Goal: Check status: Check status

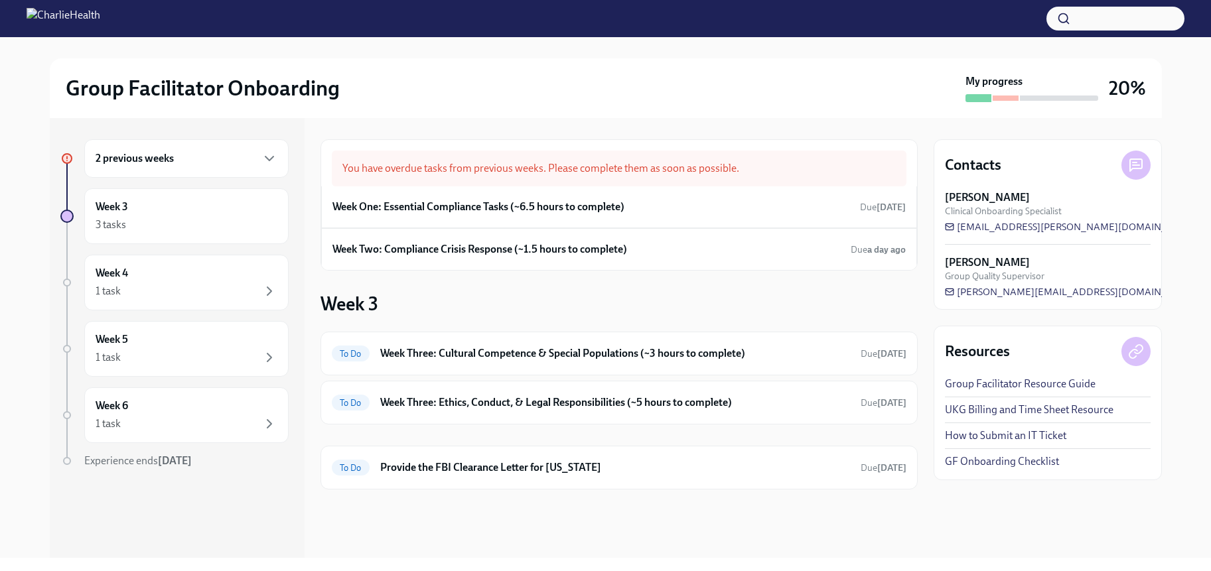
click at [285, 161] on div "2 previous weeks" at bounding box center [186, 158] width 204 height 38
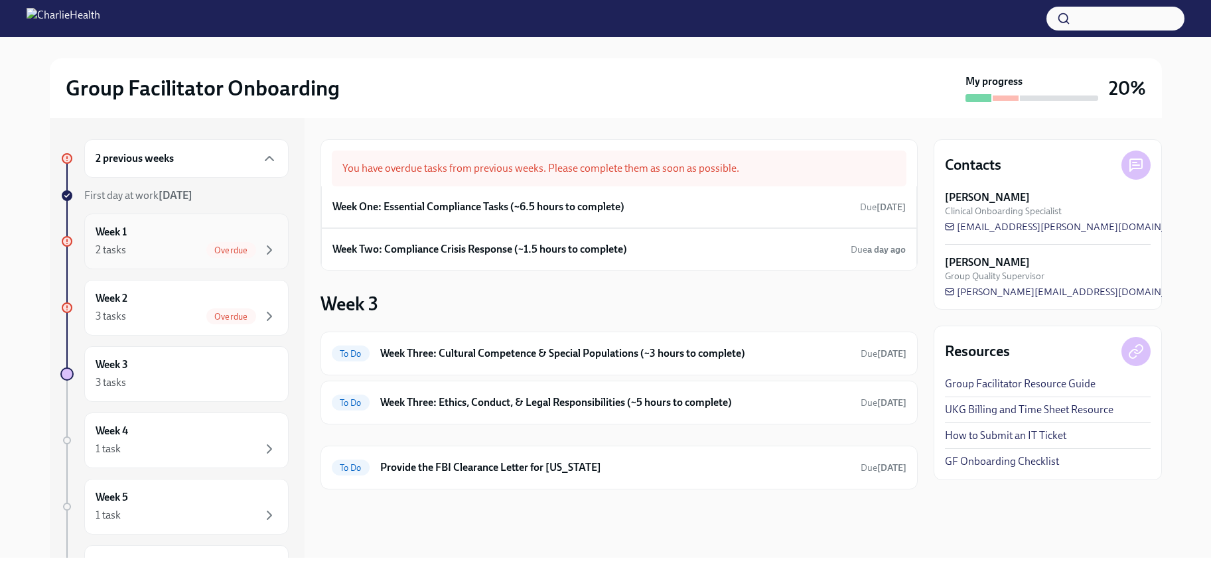
click at [203, 236] on div "Week 1 2 tasks Overdue" at bounding box center [187, 241] width 182 height 33
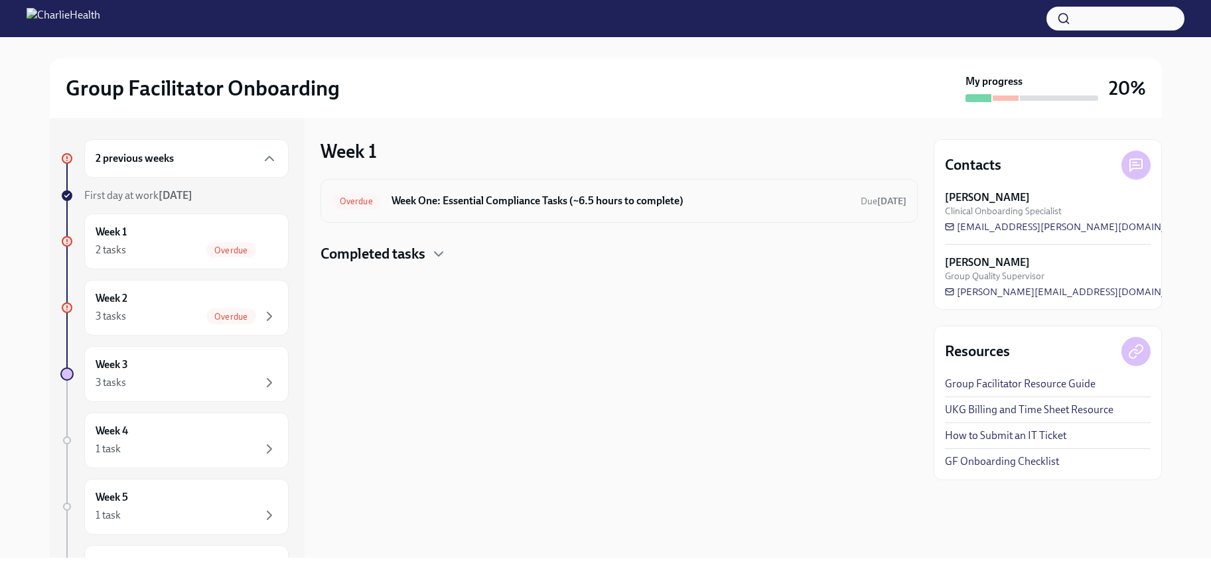
click at [580, 217] on div "Overdue Week One: Essential Compliance Tasks (~6.5 hours to complete) Due [DATE]" at bounding box center [618, 201] width 597 height 44
click at [610, 198] on h6 "Week One: Essential Compliance Tasks (~6.5 hours to complete)" at bounding box center [620, 201] width 458 height 15
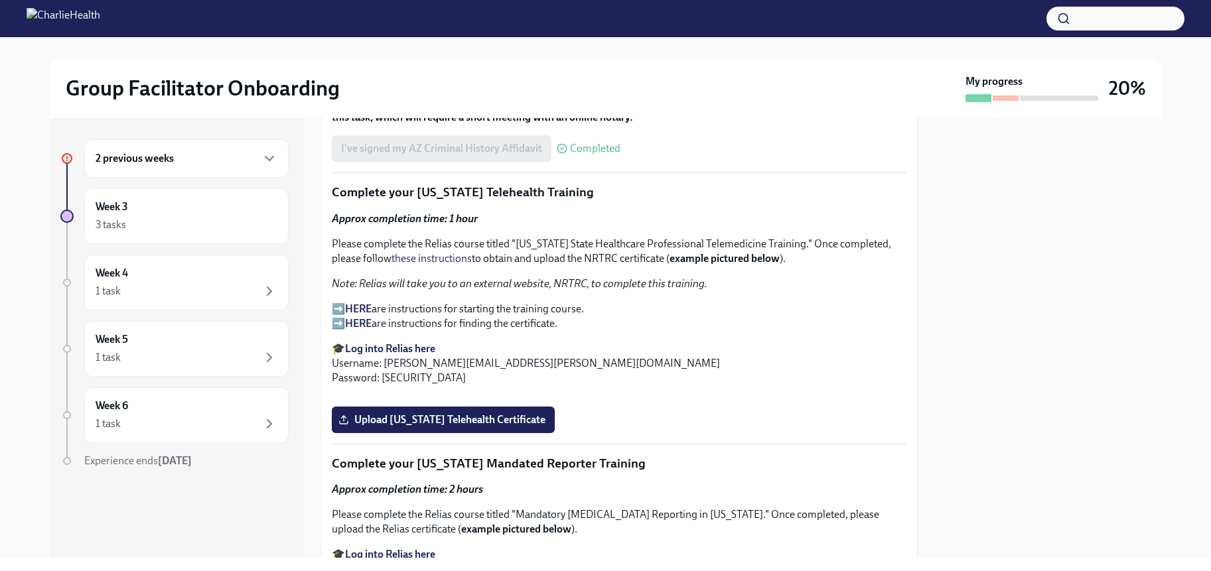
scroll to position [1662, 0]
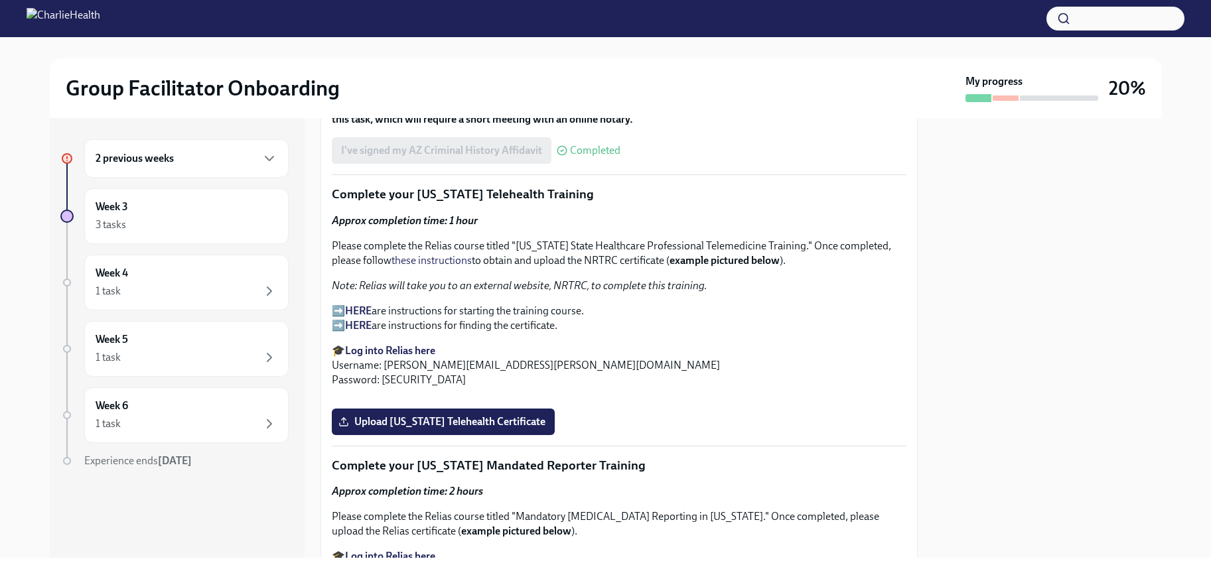
click at [368, 309] on strong "HERE" at bounding box center [358, 310] width 27 height 13
